Goal: Task Accomplishment & Management: Manage account settings

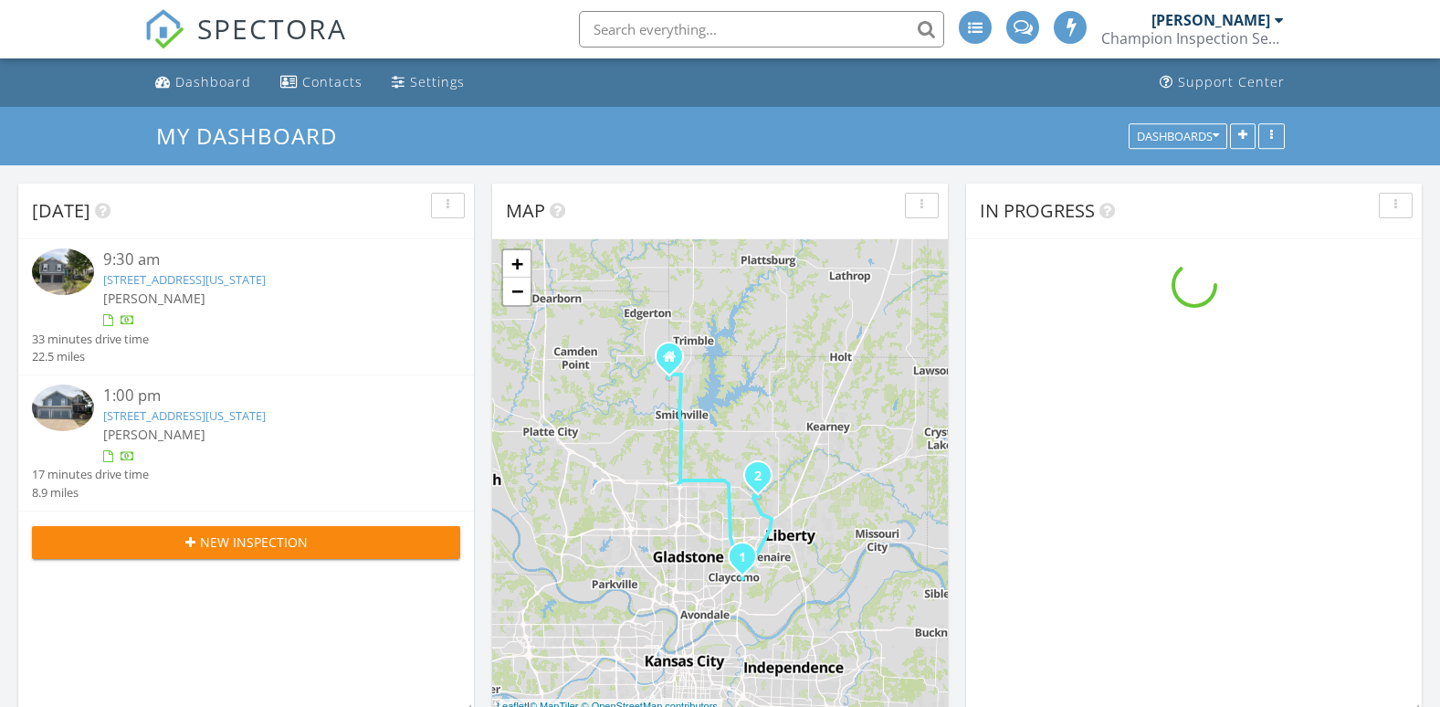
click at [235, 281] on link "5627 N Richmond Ave, Kansas City, MO 64119" at bounding box center [184, 279] width 163 height 16
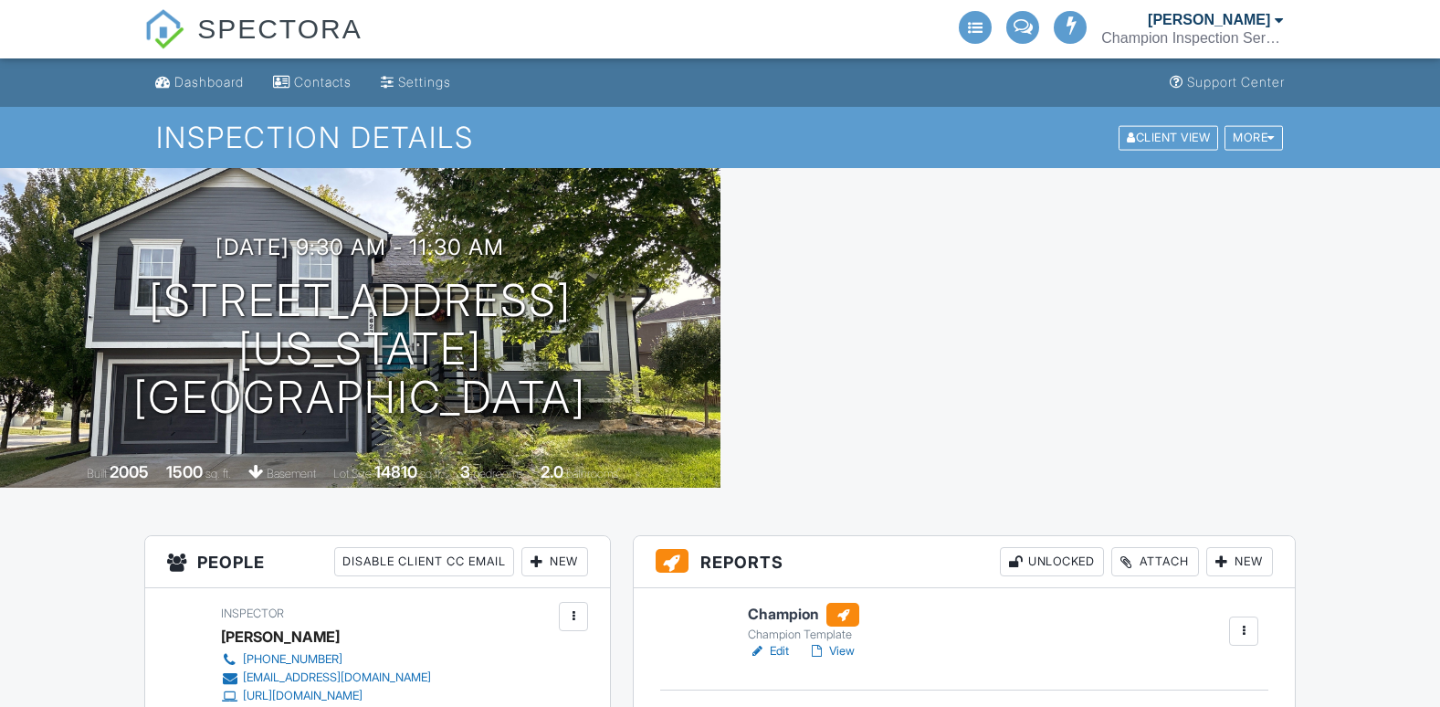
click at [1158, 547] on div "Attach" at bounding box center [1155, 561] width 88 height 29
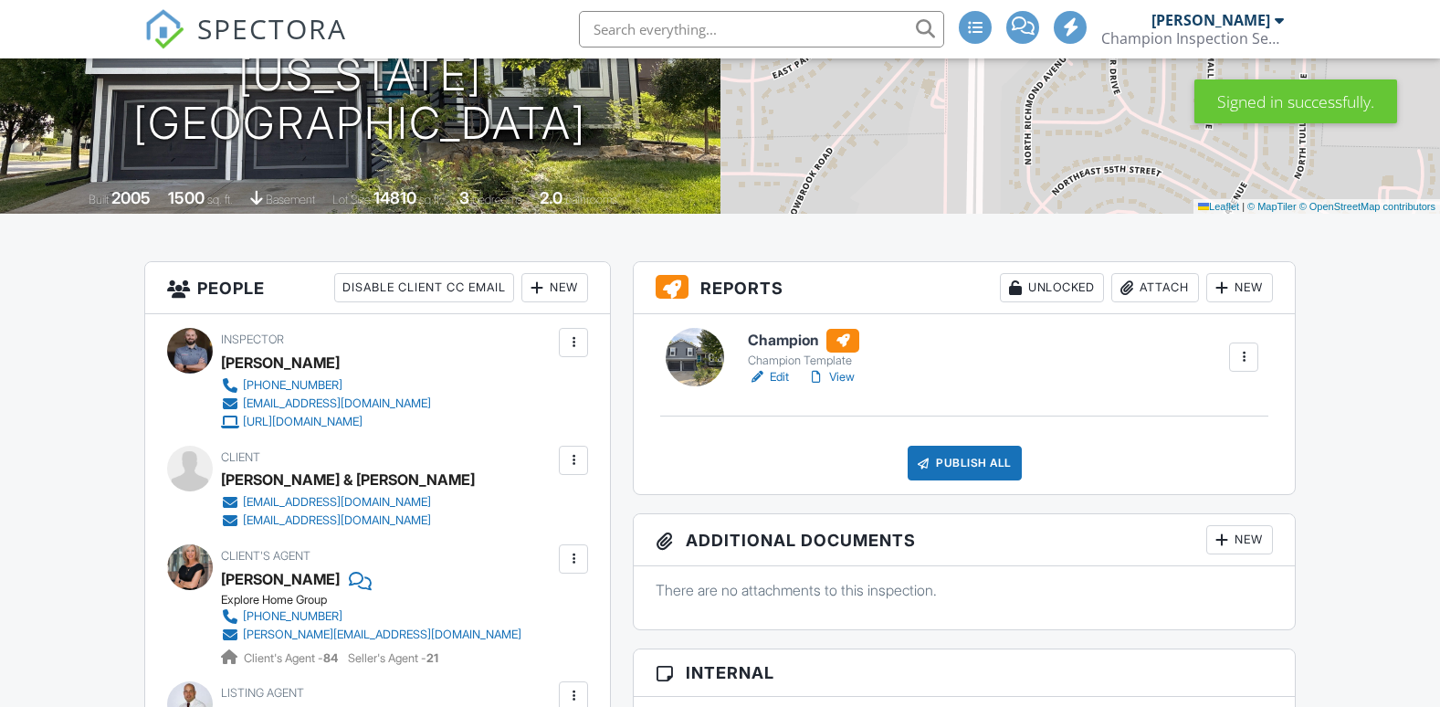
click at [1141, 286] on div "Attach" at bounding box center [1155, 287] width 88 height 29
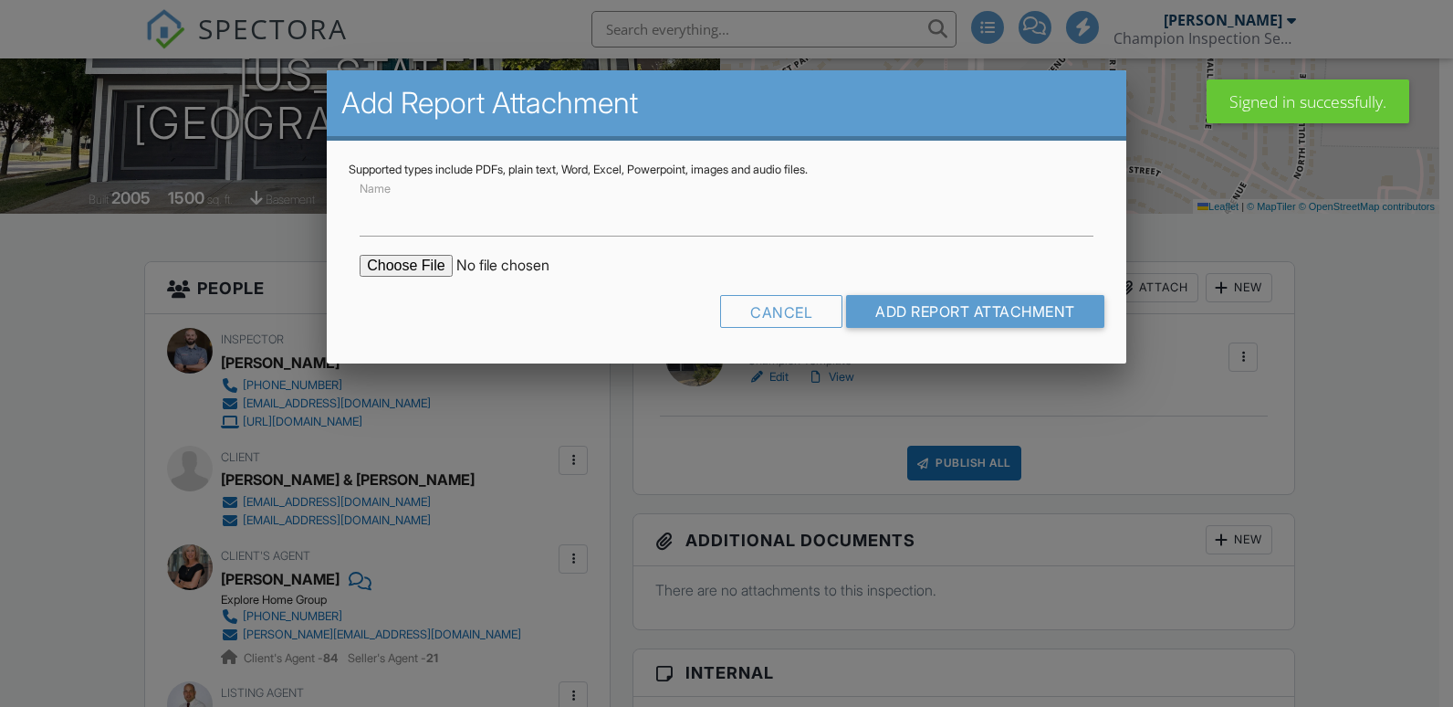
click at [419, 261] on input "file" at bounding box center [515, 266] width 310 height 22
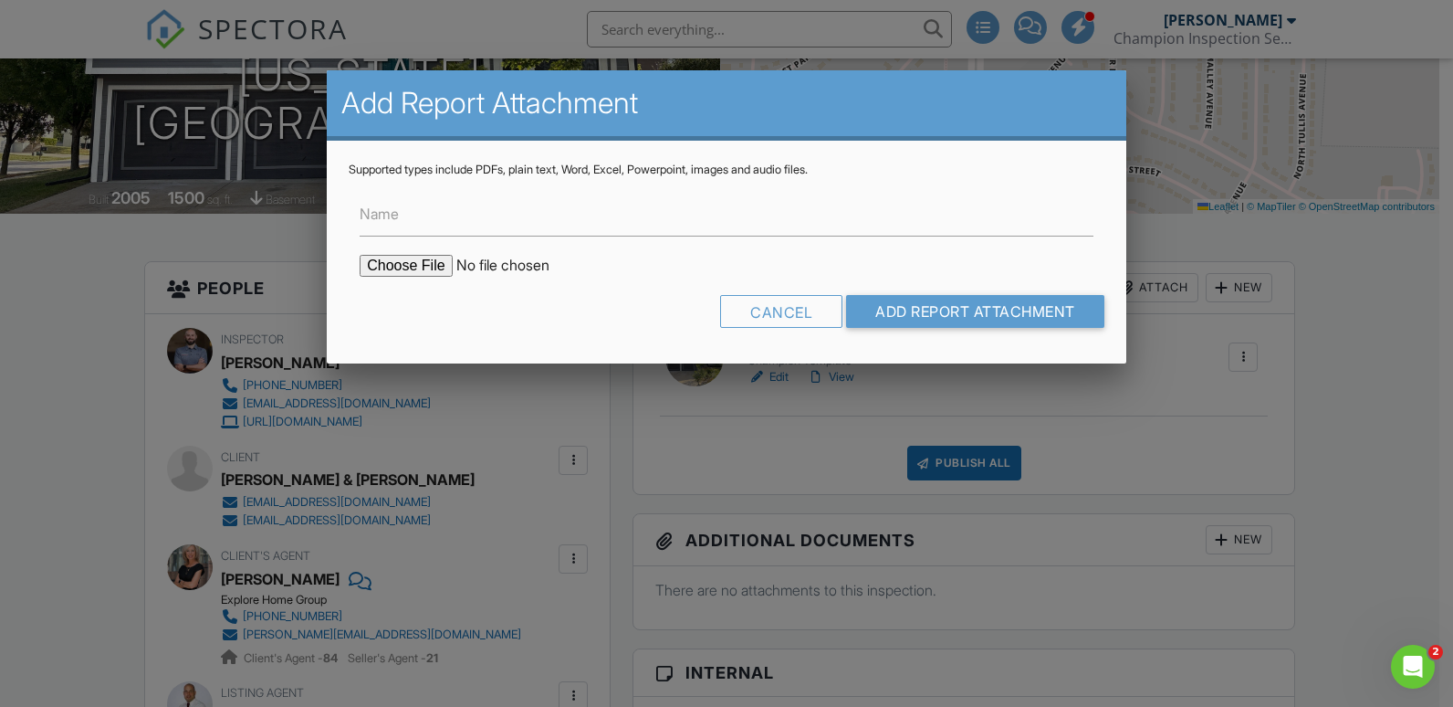
type input "C:\fakepath\Termite Report 5627 N Richmond Ave.pdf"
click at [431, 220] on input "Name" at bounding box center [727, 214] width 734 height 45
type input "Termite Report"
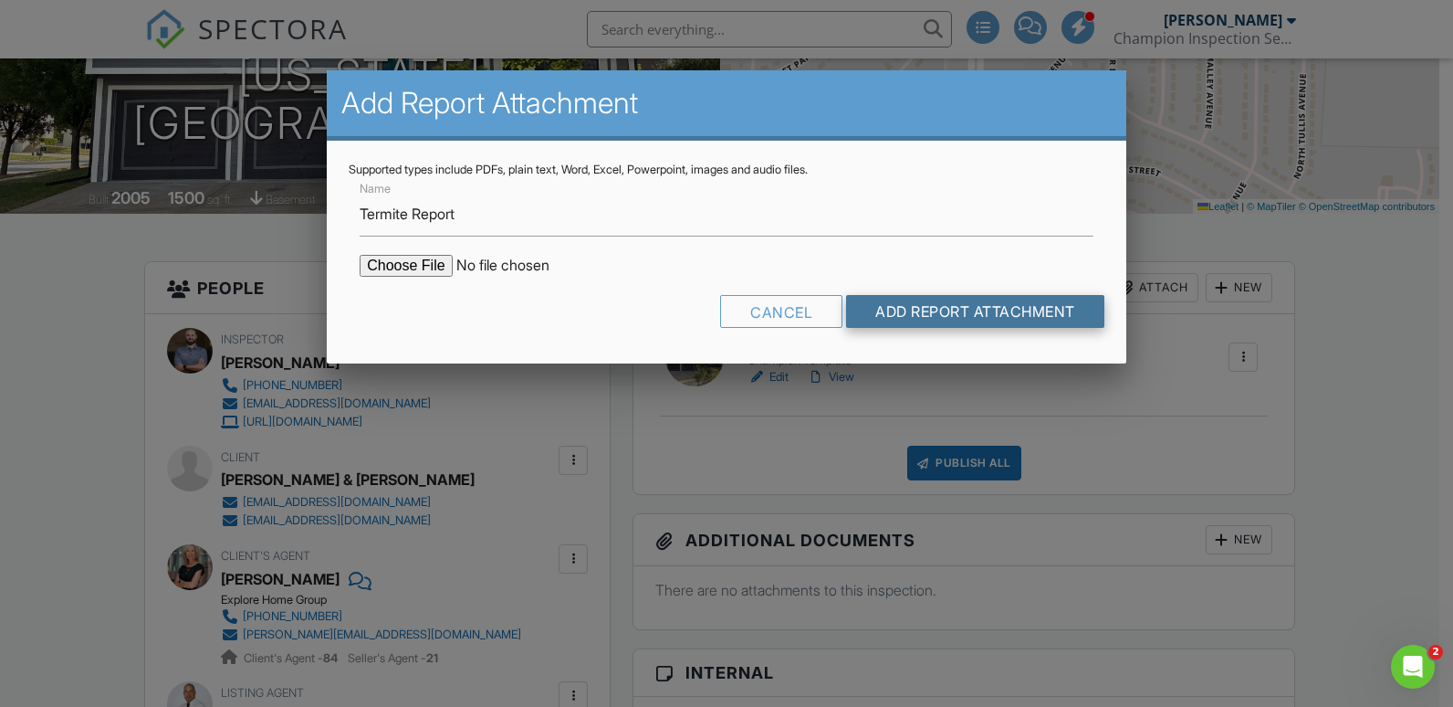
click at [969, 316] on input "Add Report Attachment" at bounding box center [975, 311] width 258 height 33
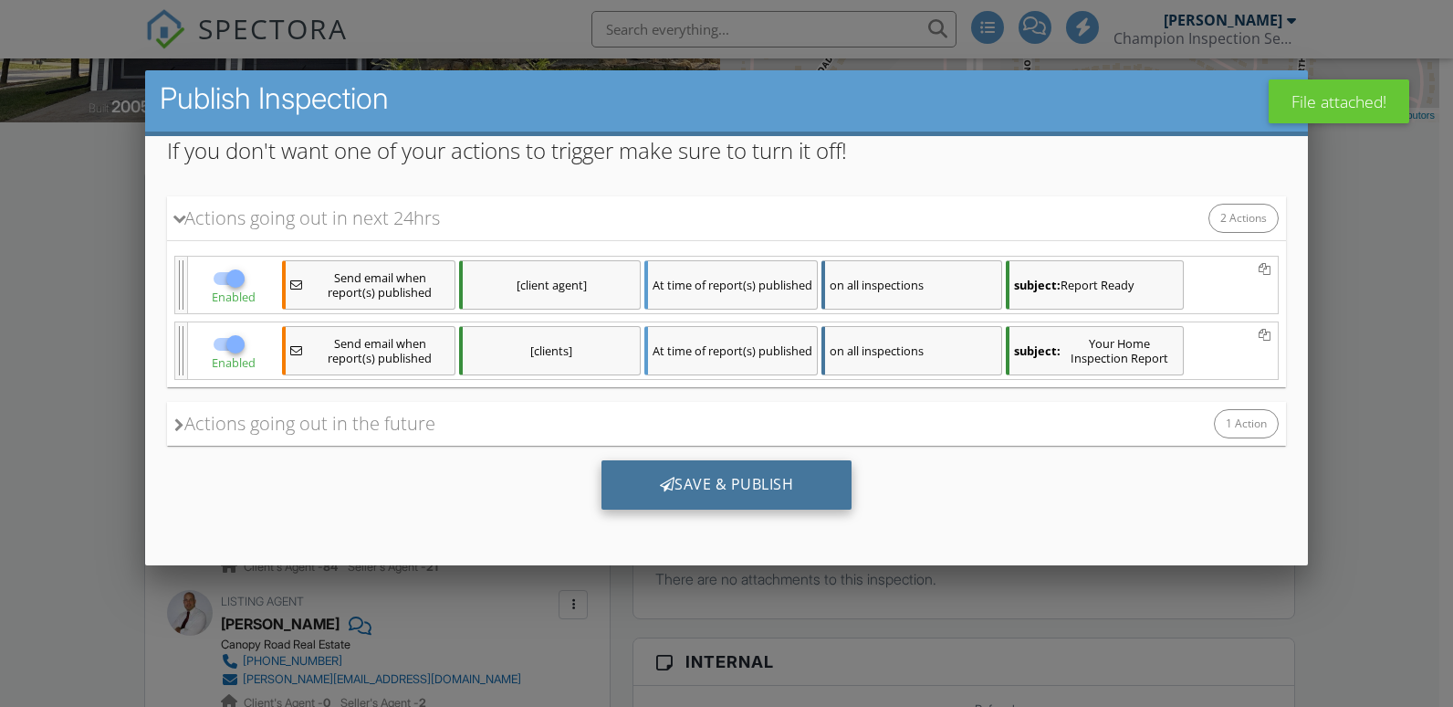
click at [697, 488] on div "Save & Publish" at bounding box center [727, 484] width 251 height 49
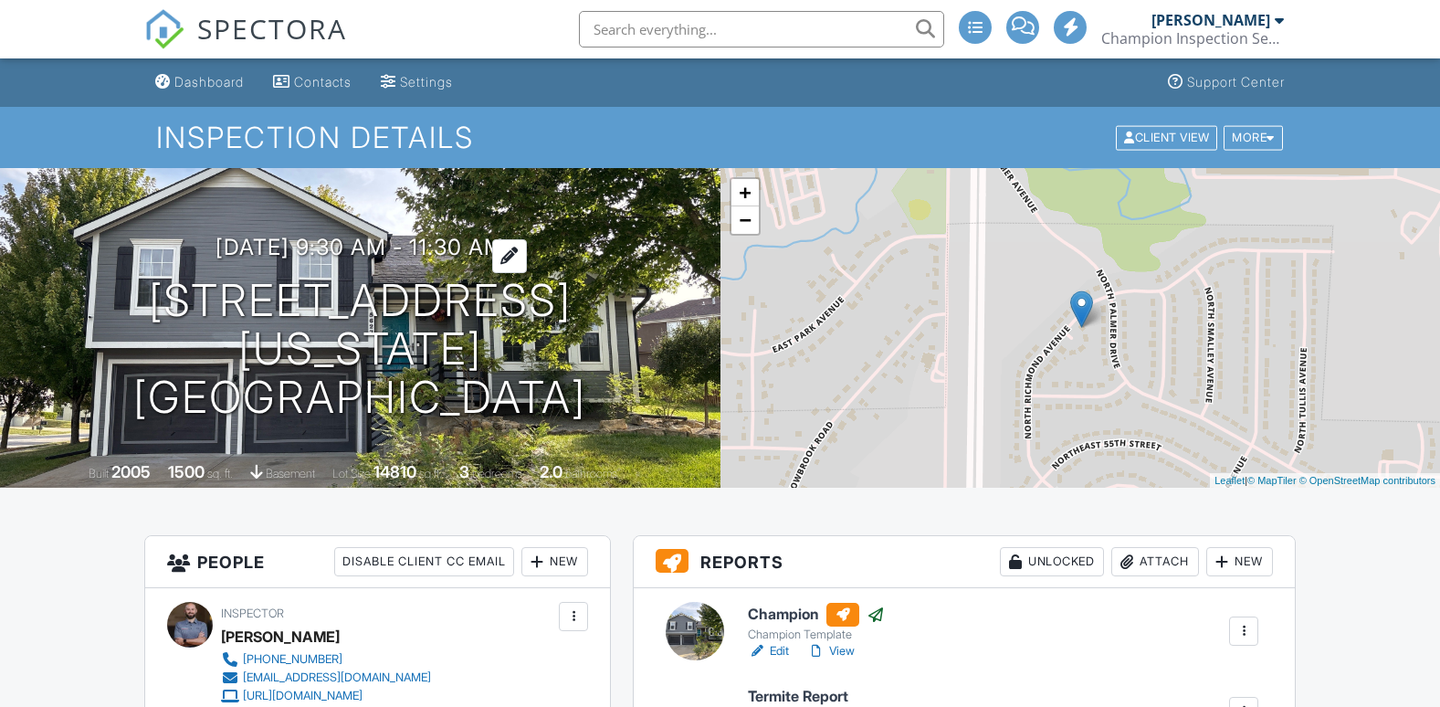
click at [197, 168] on div "[DATE] 9:30 am - 11:30 am [STREET_ADDRESS] [US_STATE][GEOGRAPHIC_DATA] Built 20…" at bounding box center [360, 328] width 720 height 320
click at [207, 82] on div "Dashboard" at bounding box center [208, 82] width 69 height 16
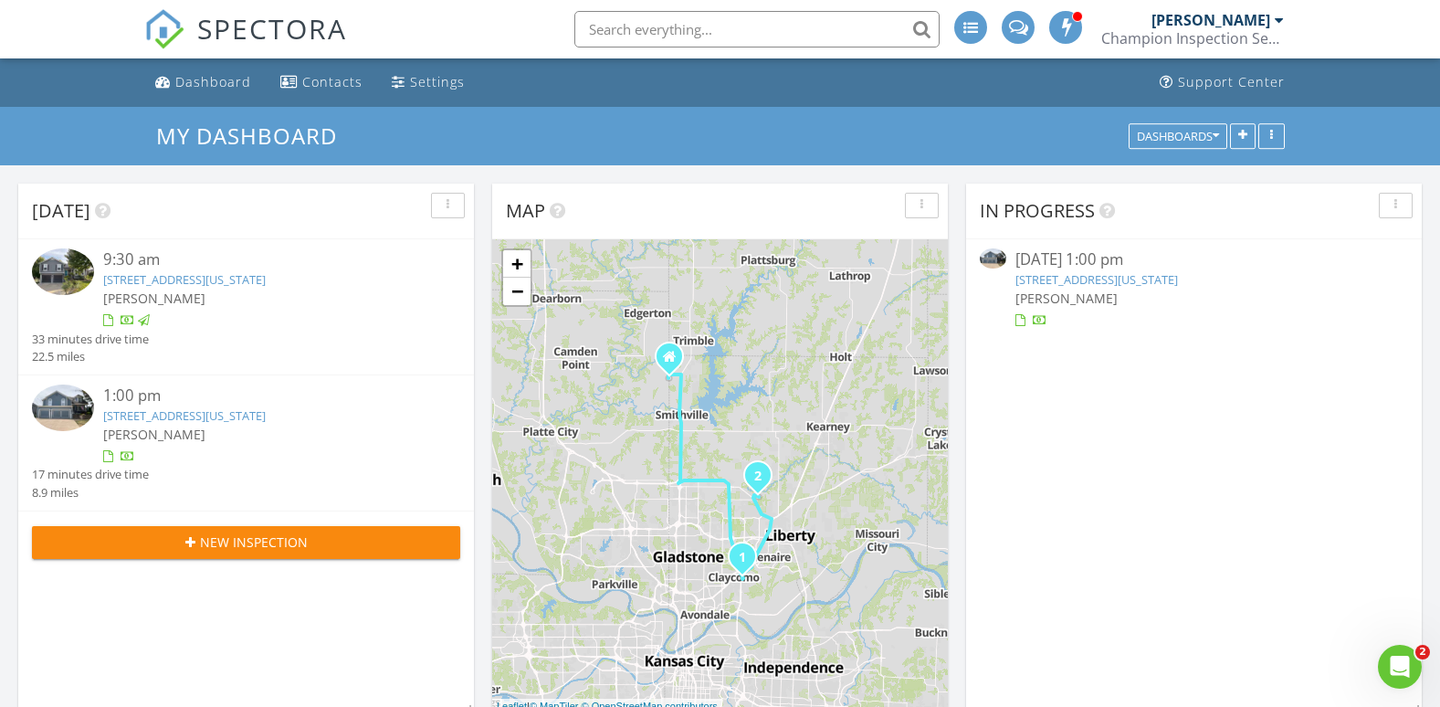
click at [266, 419] on link "11004 N Laurel Ave, Kansas City, MO 64157" at bounding box center [184, 415] width 163 height 16
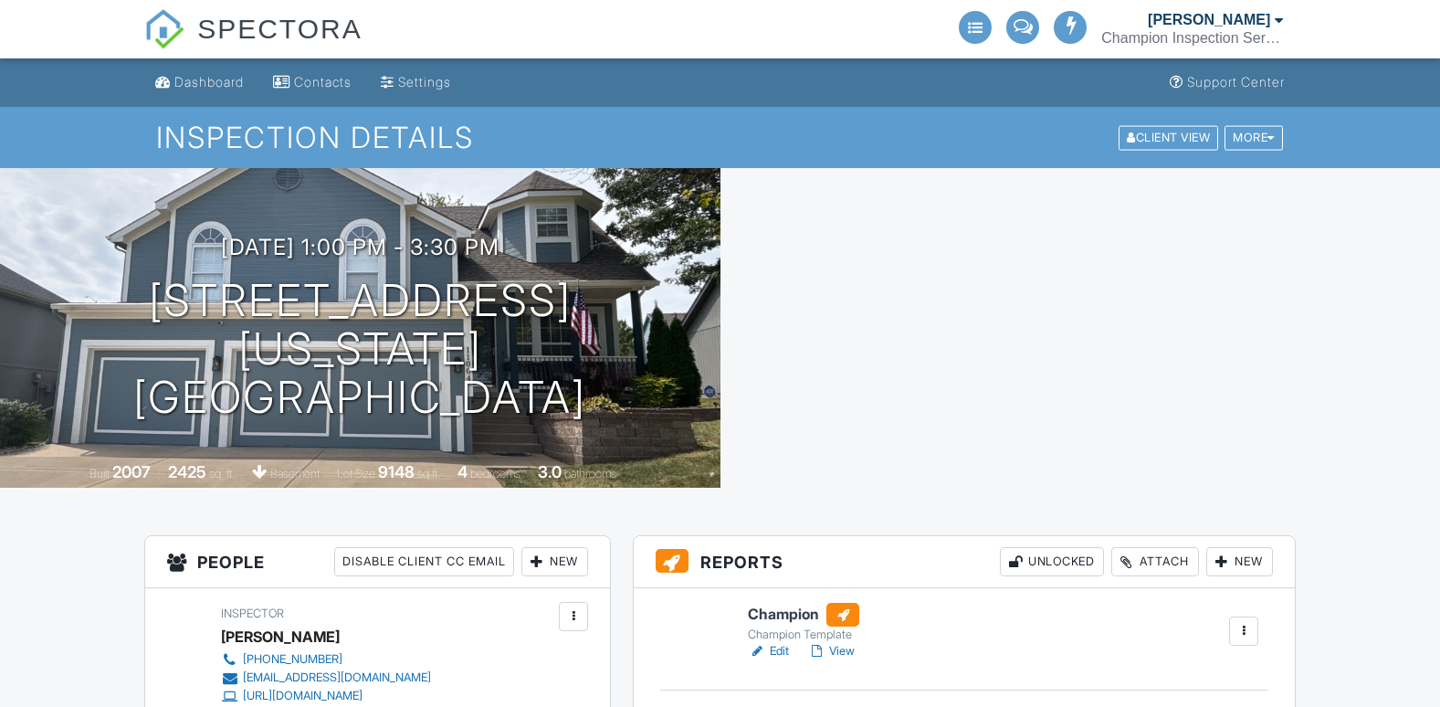
click at [1141, 547] on div "Attach" at bounding box center [1155, 561] width 88 height 29
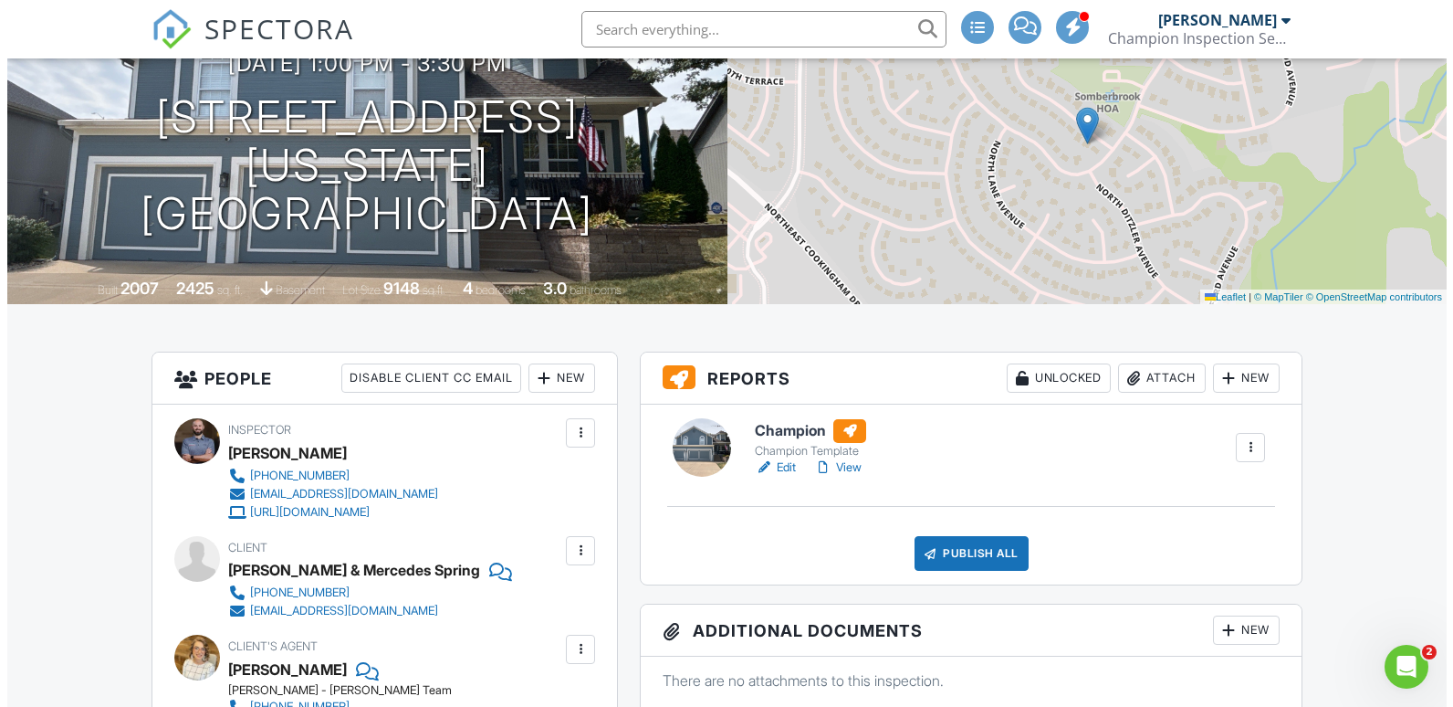
scroll to position [183, 0]
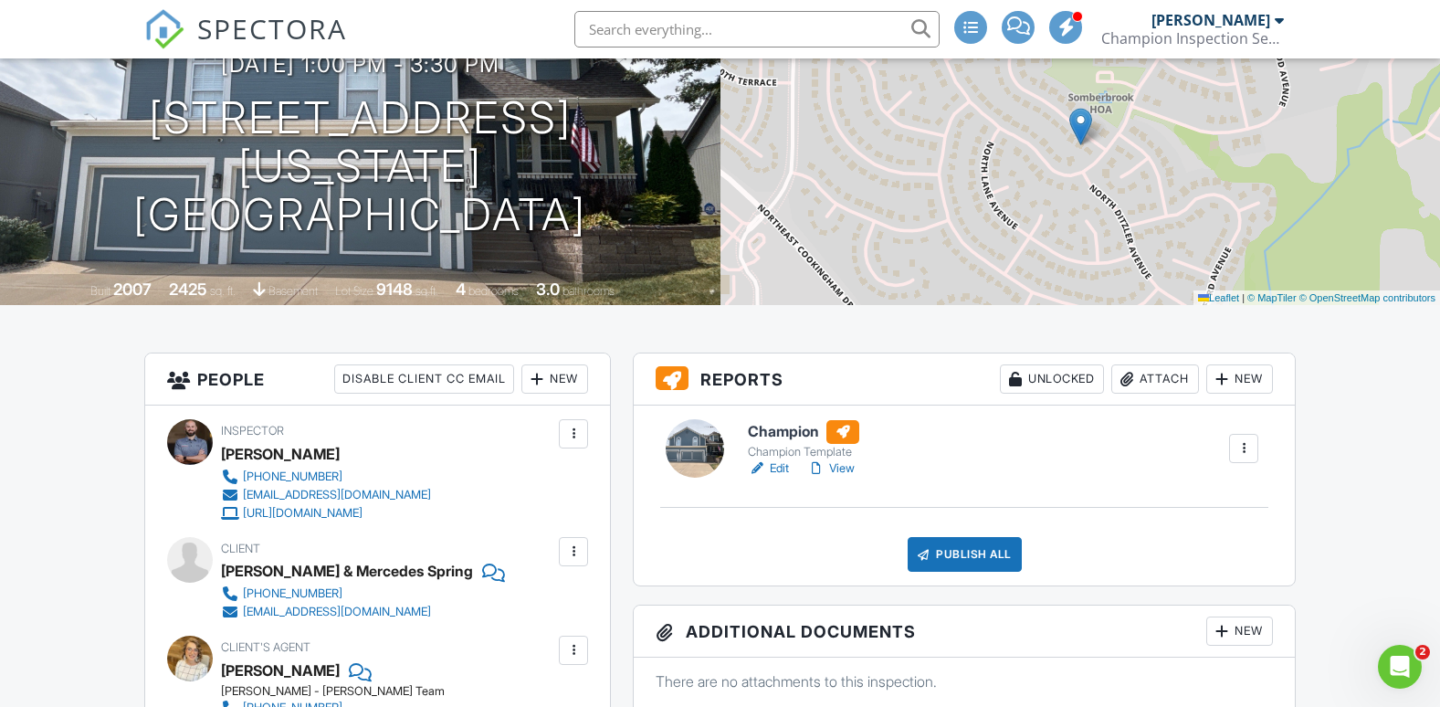
click at [1164, 376] on div "Attach" at bounding box center [1155, 378] width 88 height 29
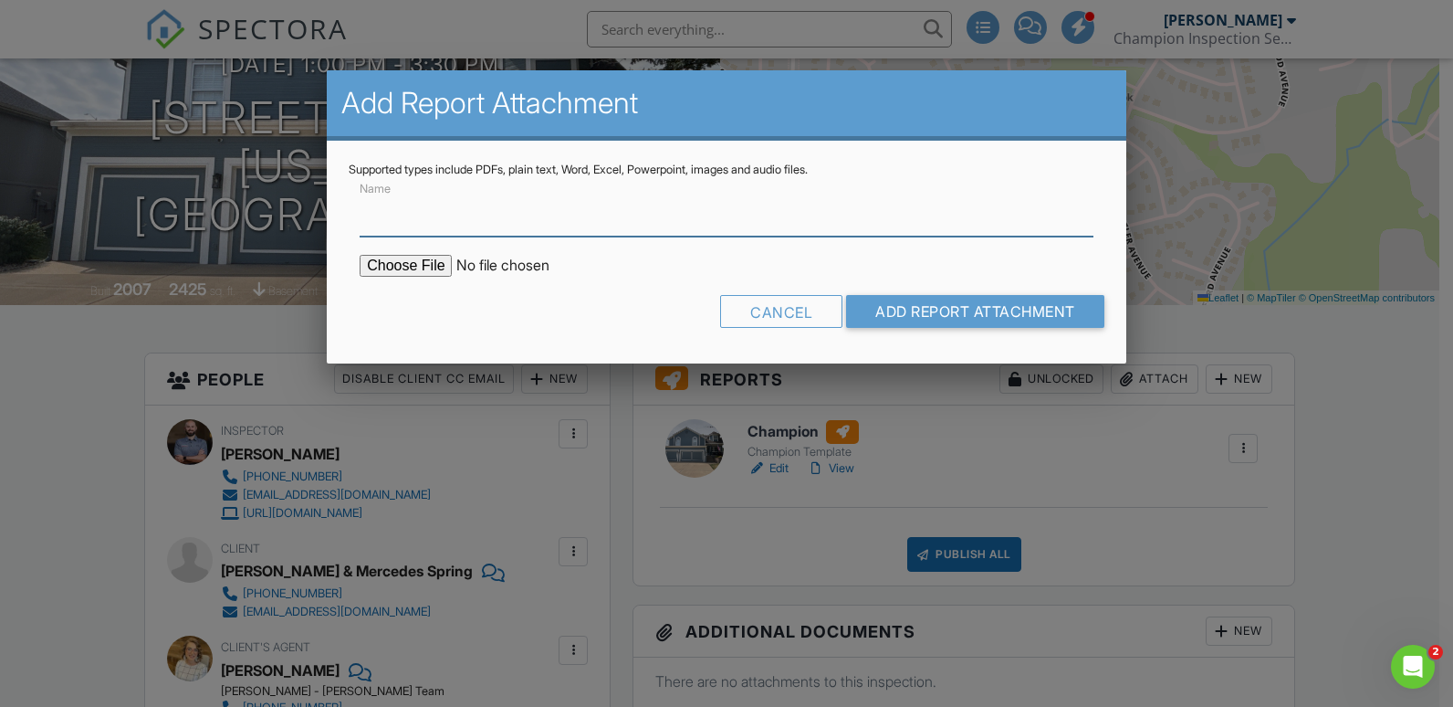
click at [448, 206] on input "Name" at bounding box center [727, 214] width 734 height 45
type input "Termite Report"
click at [429, 264] on input "file" at bounding box center [515, 266] width 310 height 22
type input "C:\fakepath\Termite Report 11004 N Laurel Ave.pdf"
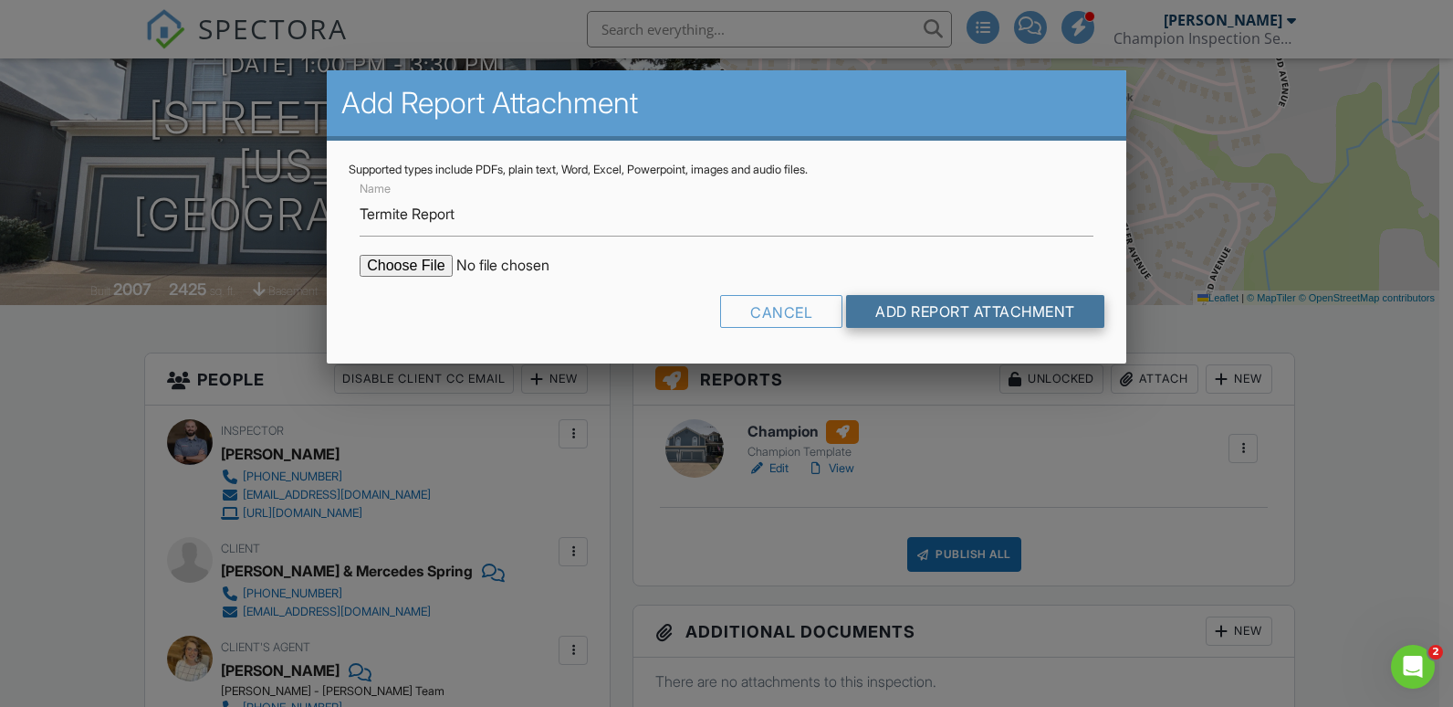
click at [979, 311] on input "Add Report Attachment" at bounding box center [975, 311] width 258 height 33
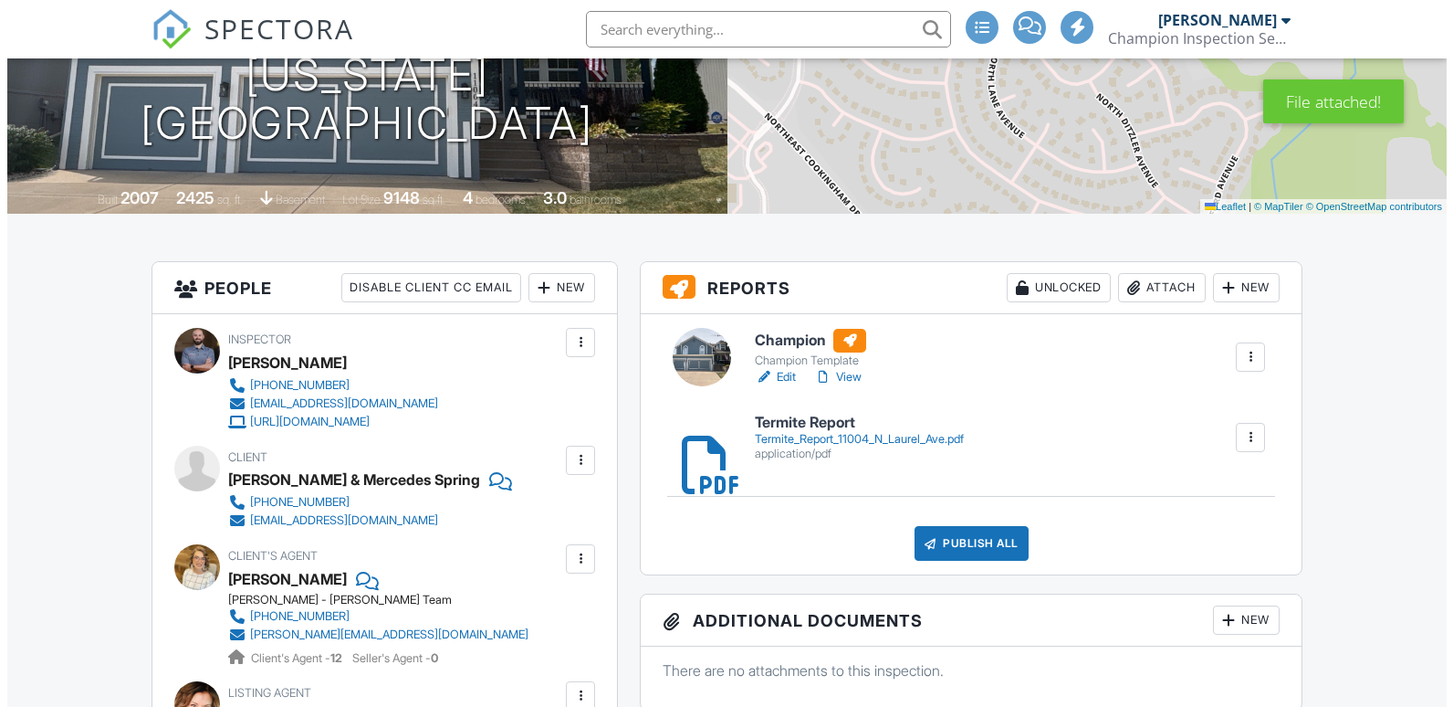
scroll to position [274, 0]
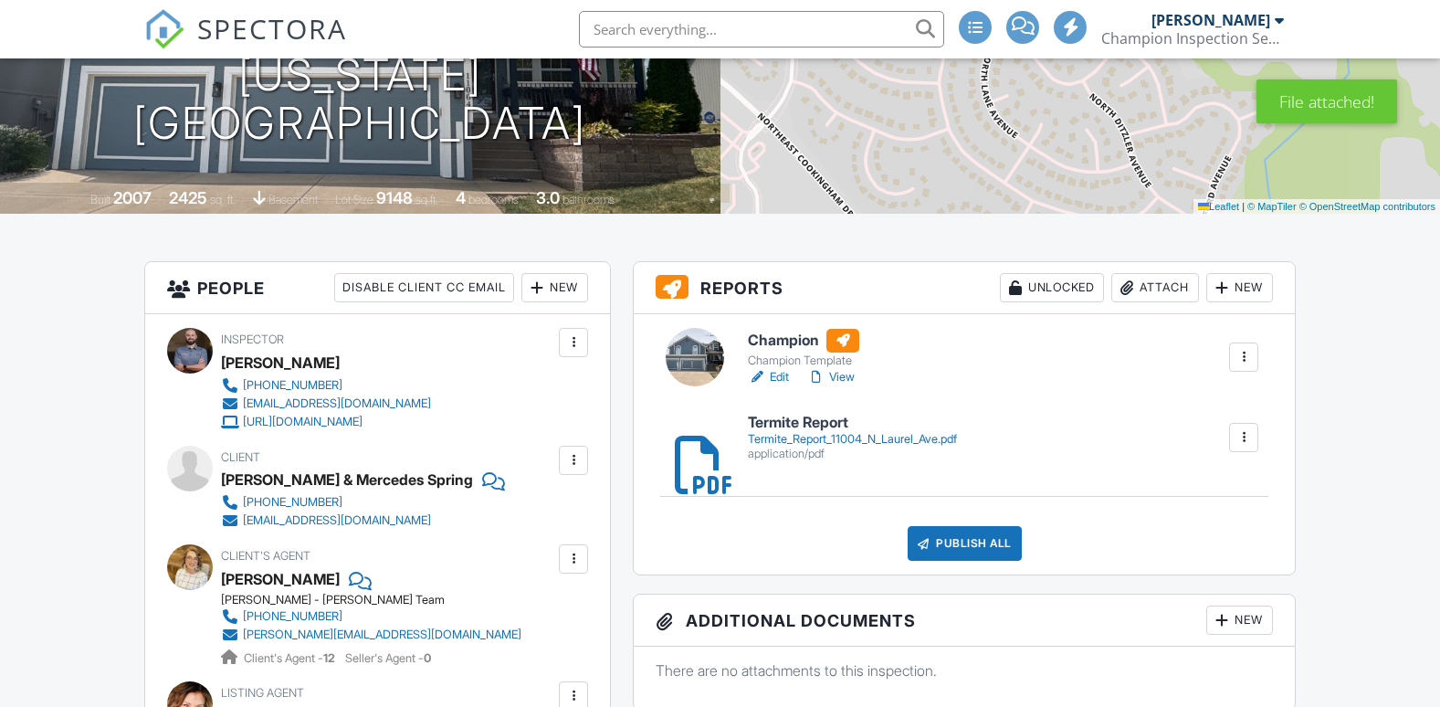
click at [975, 540] on div "Publish All" at bounding box center [964, 543] width 114 height 35
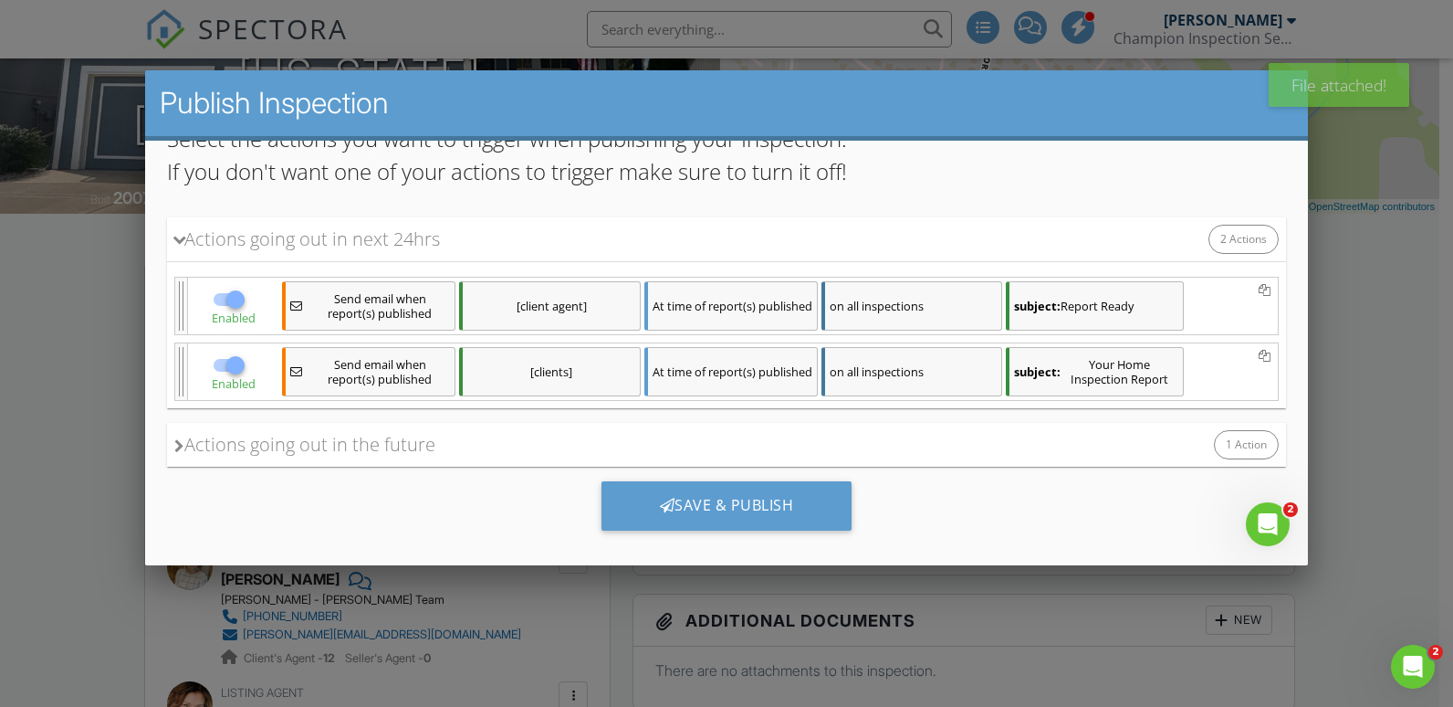
scroll to position [176, 0]
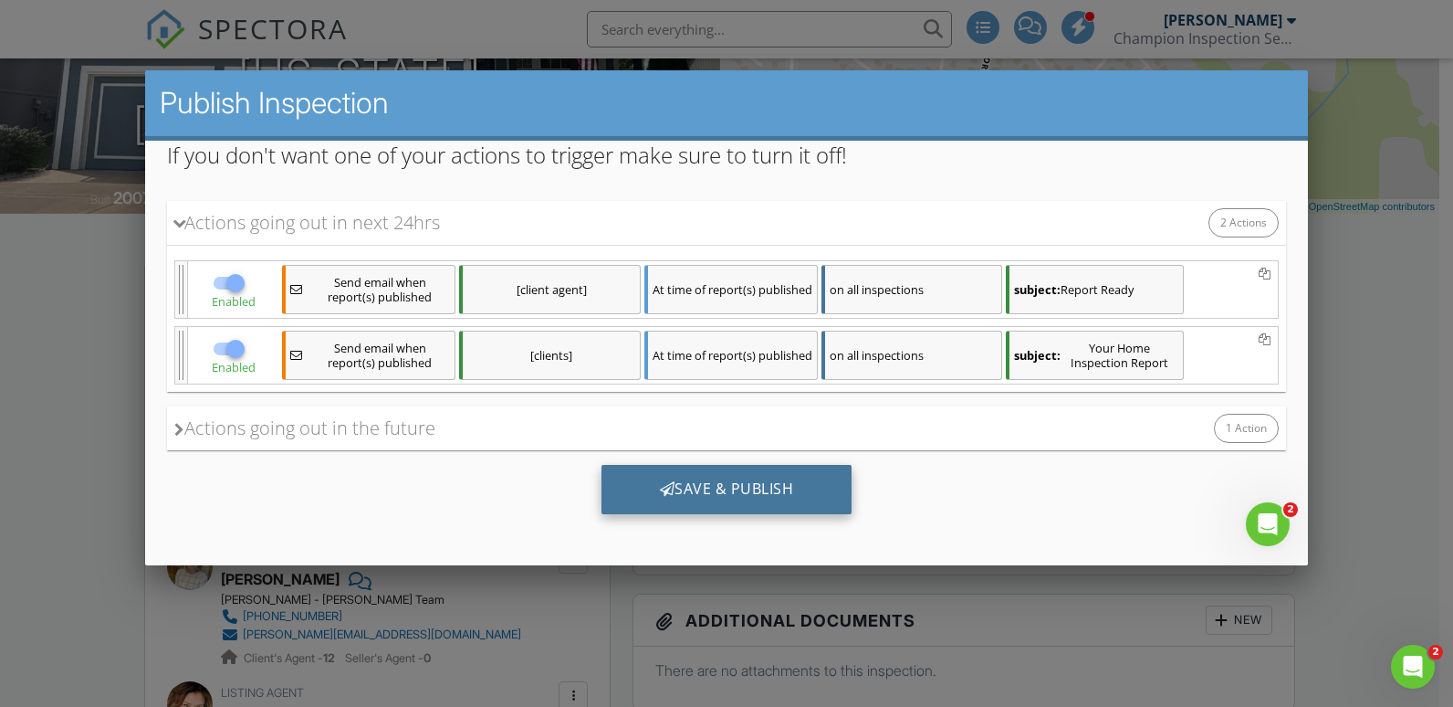
click at [768, 479] on div "Save & Publish" at bounding box center [727, 489] width 251 height 49
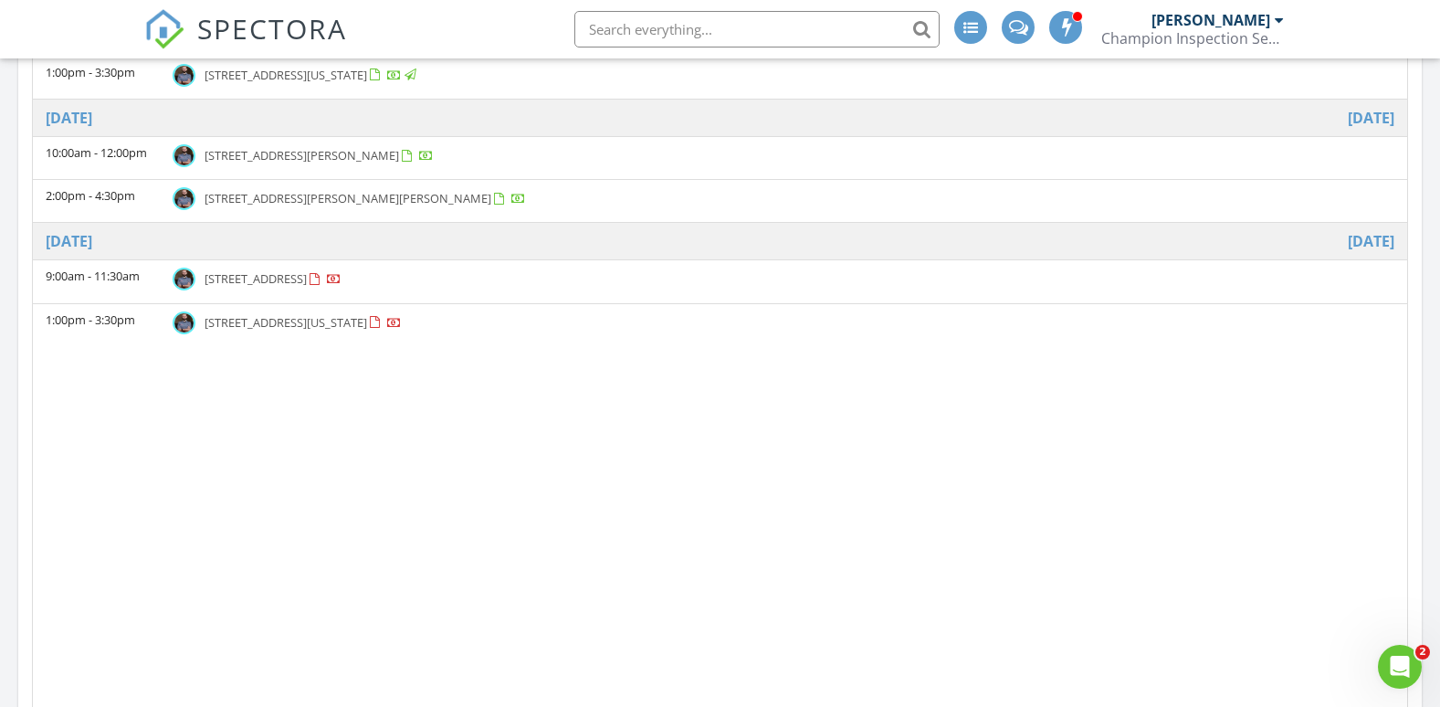
scroll to position [730, 0]
